Goal: Transaction & Acquisition: Purchase product/service

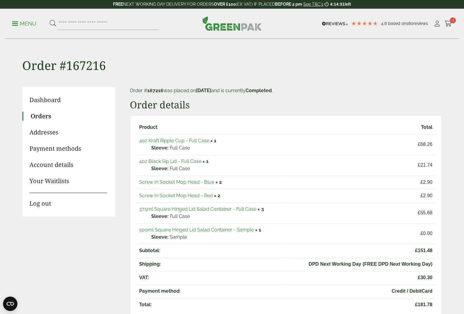
click at [210, 230] on link "500ml Square Hinged Lid Salad Container - Sample" at bounding box center [196, 230] width 115 height 6
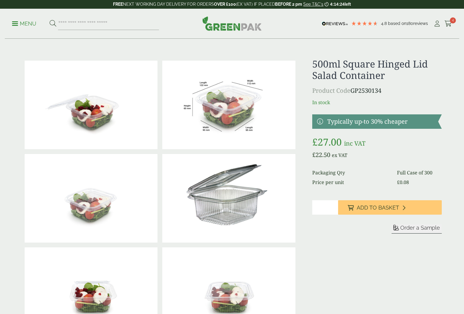
click at [334, 205] on input "*" at bounding box center [325, 208] width 26 height 14
type input "*"
click at [334, 205] on input "*" at bounding box center [325, 208] width 26 height 14
click at [360, 206] on span "Add to Basket" at bounding box center [378, 208] width 42 height 7
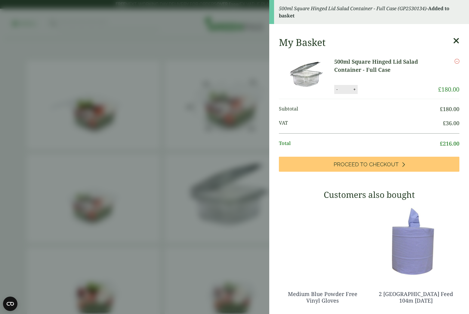
click at [337, 91] on button "-" at bounding box center [336, 89] width 5 height 5
click at [339, 91] on input "*" at bounding box center [345, 89] width 12 height 13
click at [336, 90] on button "-" at bounding box center [336, 89] width 5 height 5
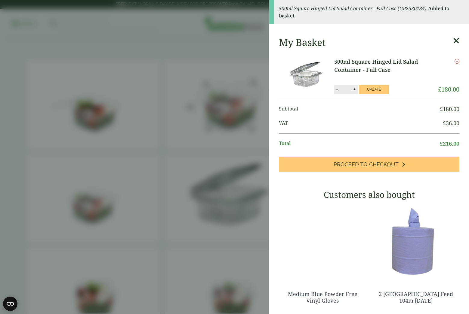
type input "*"
click at [369, 87] on button "Update" at bounding box center [374, 89] width 30 height 9
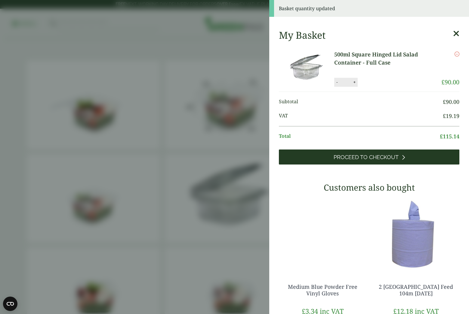
click at [373, 158] on span "Proceed to Checkout" at bounding box center [365, 157] width 65 height 7
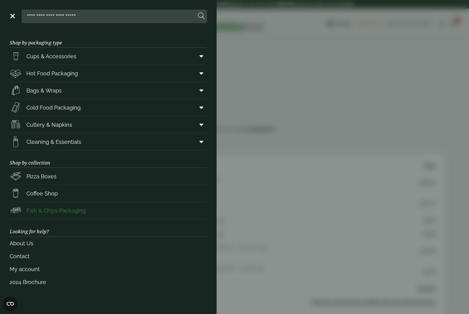
click at [85, 211] on link "Fish & Chips Packaging" at bounding box center [108, 210] width 197 height 17
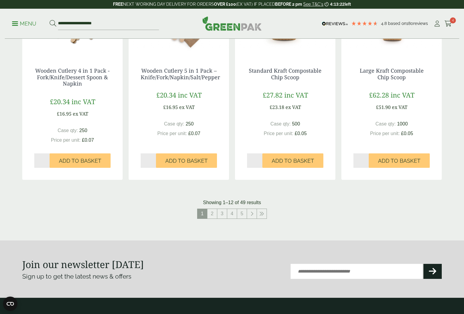
scroll to position [566, 0]
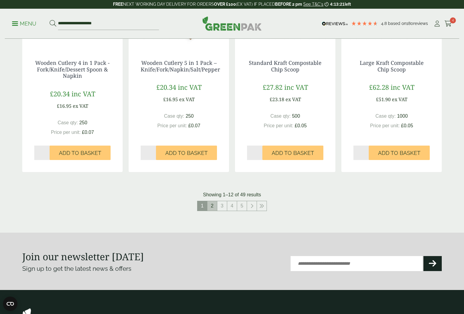
click at [214, 205] on link "2" at bounding box center [212, 206] width 10 height 10
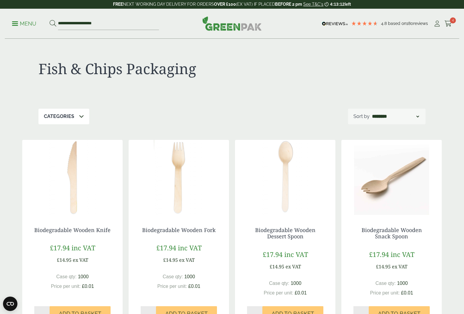
click at [84, 117] on div "Categories" at bounding box center [63, 117] width 51 height 16
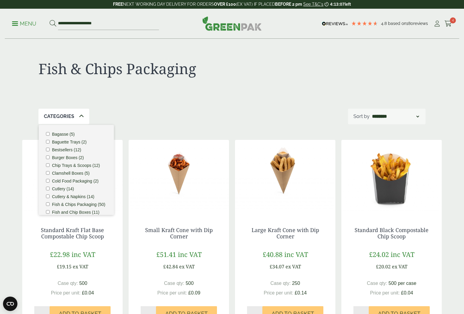
click at [88, 181] on label "Cold Food Packaging (2)" at bounding box center [75, 181] width 47 height 4
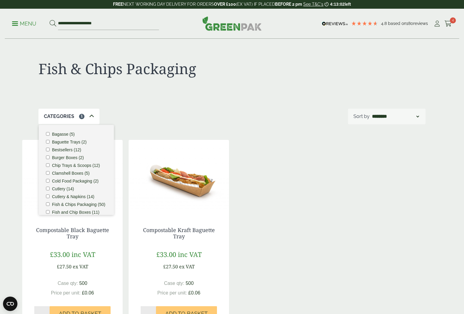
click at [135, 116] on div "Categories 1 Bagasse (5) Baguette Trays (2) Bestsellers (12) Burger Boxes (2) C…" at bounding box center [231, 117] width 387 height 16
click at [91, 115] on icon at bounding box center [91, 116] width 5 height 5
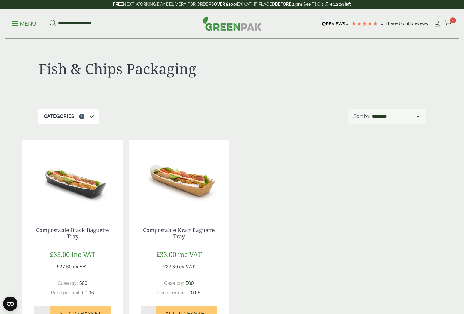
click at [13, 23] on span at bounding box center [15, 23] width 6 height 1
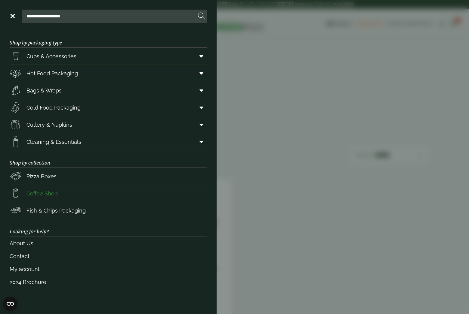
click at [78, 193] on link "Coffee Shop" at bounding box center [108, 193] width 197 height 17
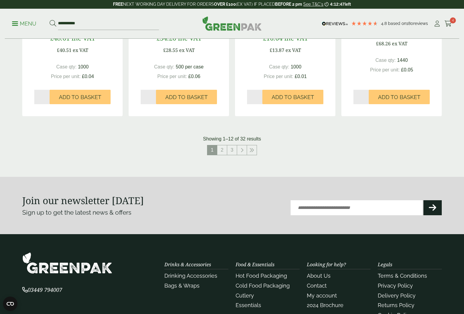
scroll to position [612, 0]
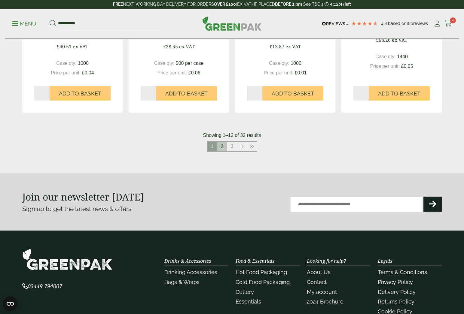
click at [223, 146] on link "2" at bounding box center [222, 147] width 10 height 10
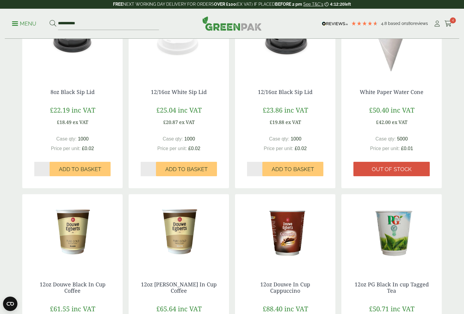
scroll to position [329, 0]
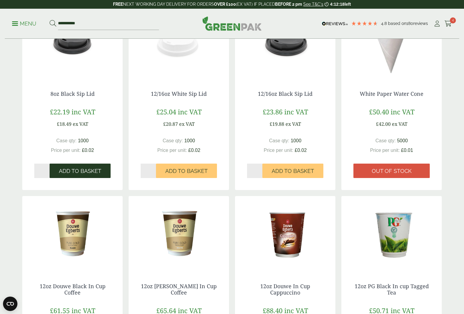
click at [81, 173] on span "Add to Basket" at bounding box center [80, 171] width 42 height 7
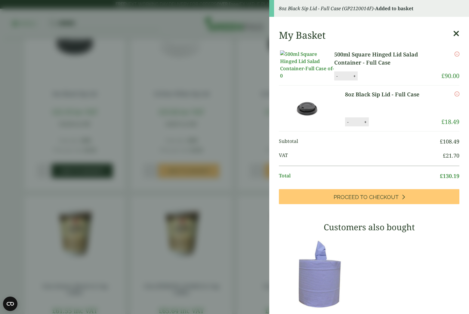
click at [81, 173] on aside "8oz Black Sip Lid - Full Case (GP2120014F) - Added to basket My Basket 500ml Sq…" at bounding box center [234, 157] width 469 height 314
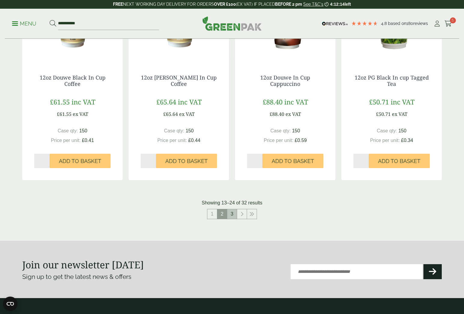
scroll to position [539, 0]
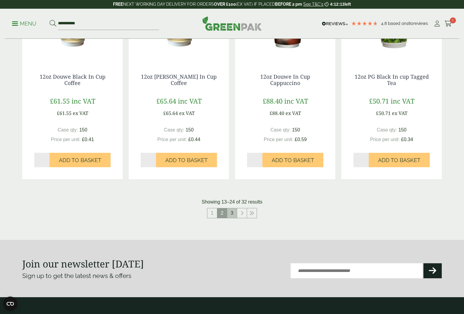
click at [234, 215] on link "3" at bounding box center [232, 214] width 10 height 10
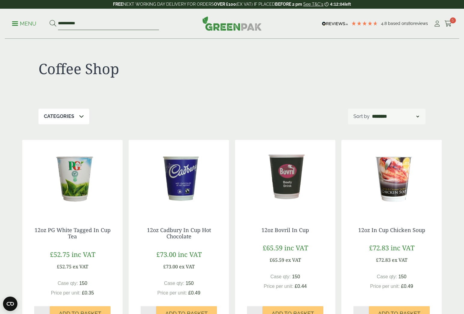
click at [84, 23] on input "**********" at bounding box center [108, 23] width 101 height 13
type input "*"
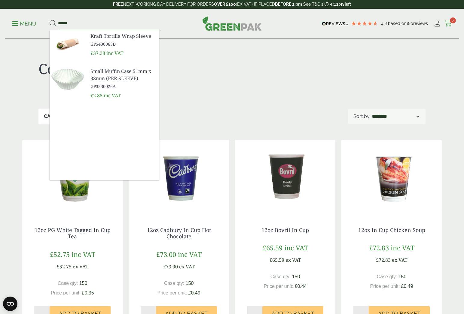
type input "******"
click at [450, 24] on icon at bounding box center [449, 24] width 8 height 6
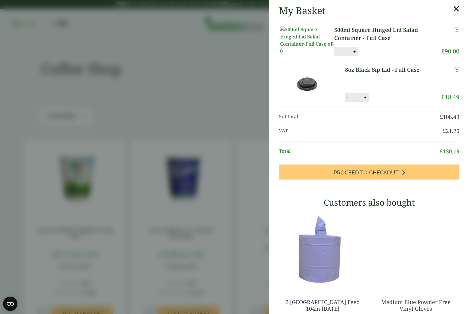
click at [238, 78] on aside "My Basket 500ml Square Hinged Lid Salad Container - Full Case 500ml Square Hing…" at bounding box center [234, 157] width 469 height 314
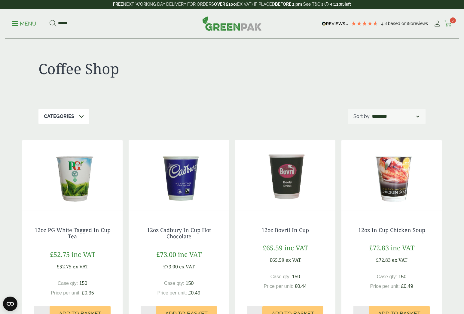
click at [452, 25] on icon at bounding box center [449, 24] width 8 height 6
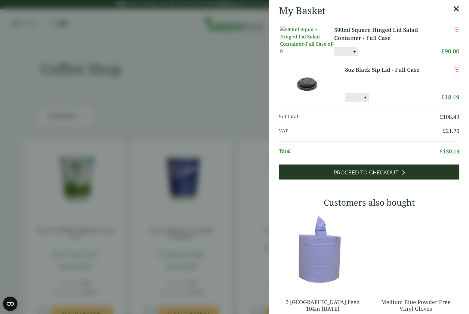
click at [379, 180] on link "Proceed to Checkout" at bounding box center [369, 172] width 180 height 15
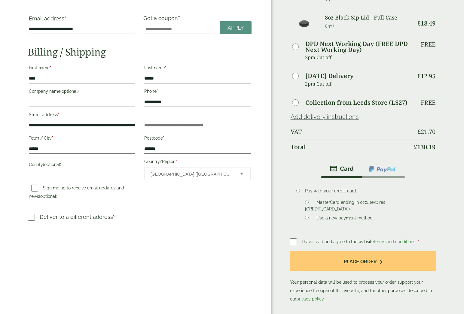
scroll to position [42, 0]
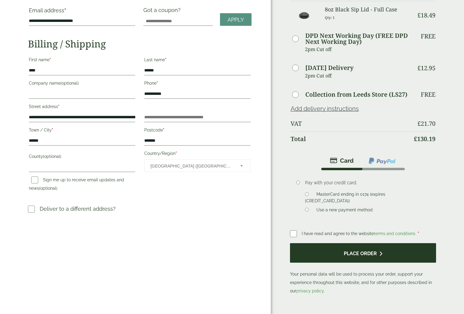
click at [353, 251] on button "Place order" at bounding box center [363, 254] width 146 height 20
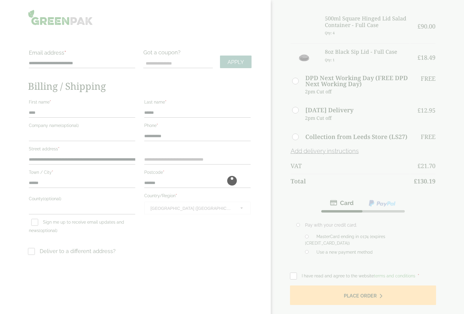
scroll to position [0, 0]
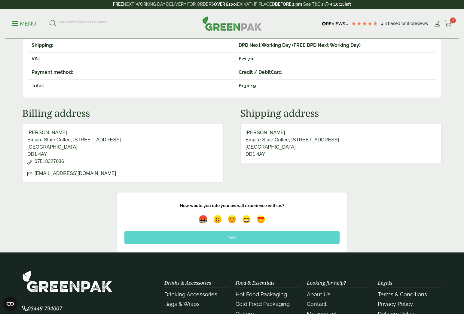
scroll to position [182, 0]
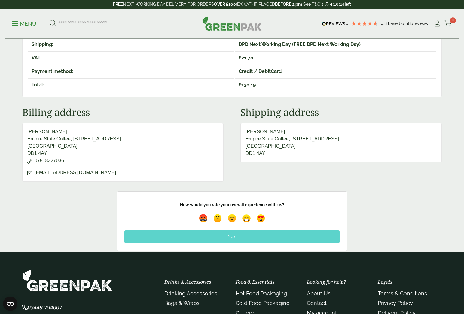
click at [237, 239] on div "Next" at bounding box center [231, 236] width 215 height 13
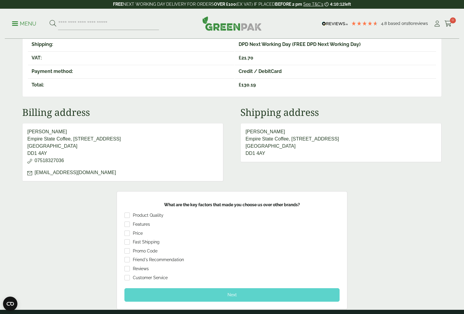
click at [234, 291] on div "Next" at bounding box center [231, 295] width 215 height 13
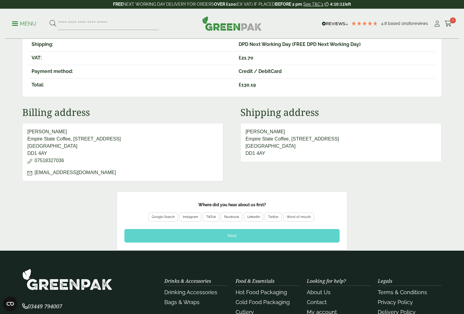
click at [232, 238] on div "Next" at bounding box center [231, 235] width 215 height 13
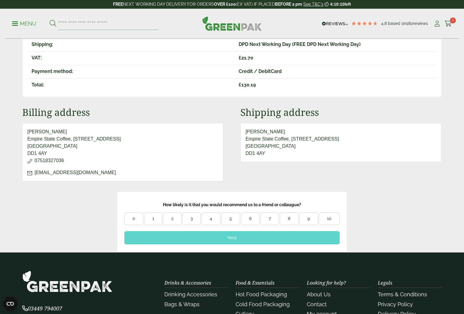
click at [232, 238] on div "Next" at bounding box center [231, 238] width 215 height 13
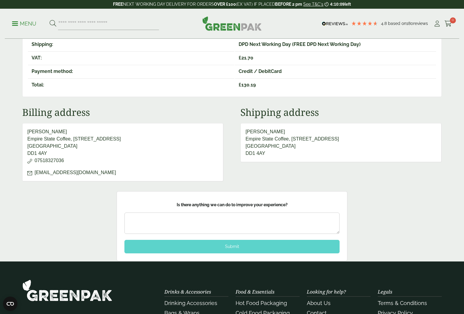
click at [234, 248] on div "Submit" at bounding box center [231, 246] width 215 height 13
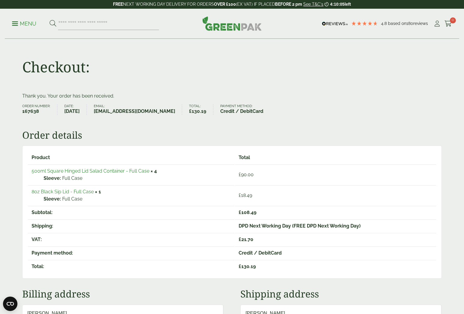
scroll to position [0, 0]
